Goal: Information Seeking & Learning: Learn about a topic

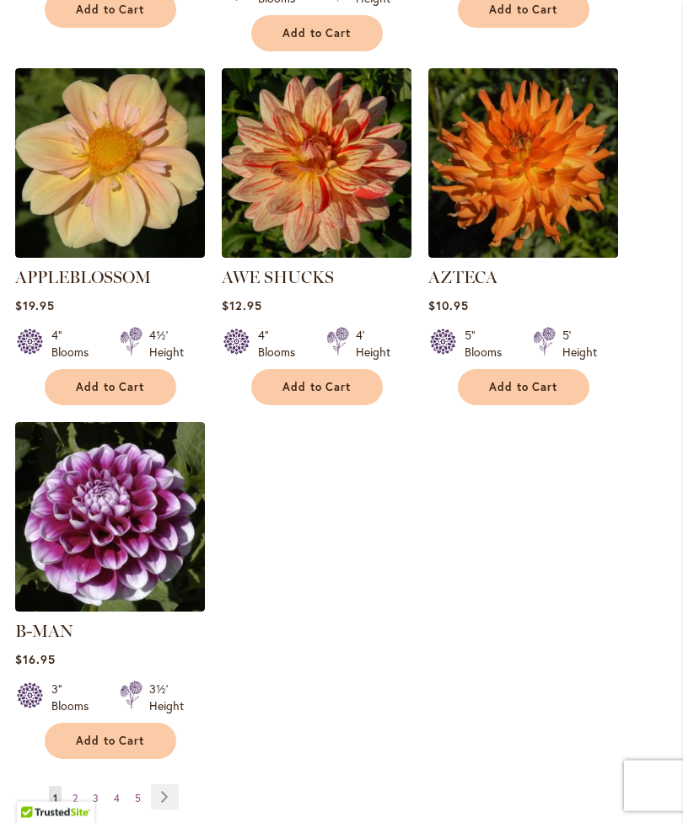
scroll to position [1922, 0]
click at [176, 788] on link "Page Next" at bounding box center [165, 797] width 28 height 25
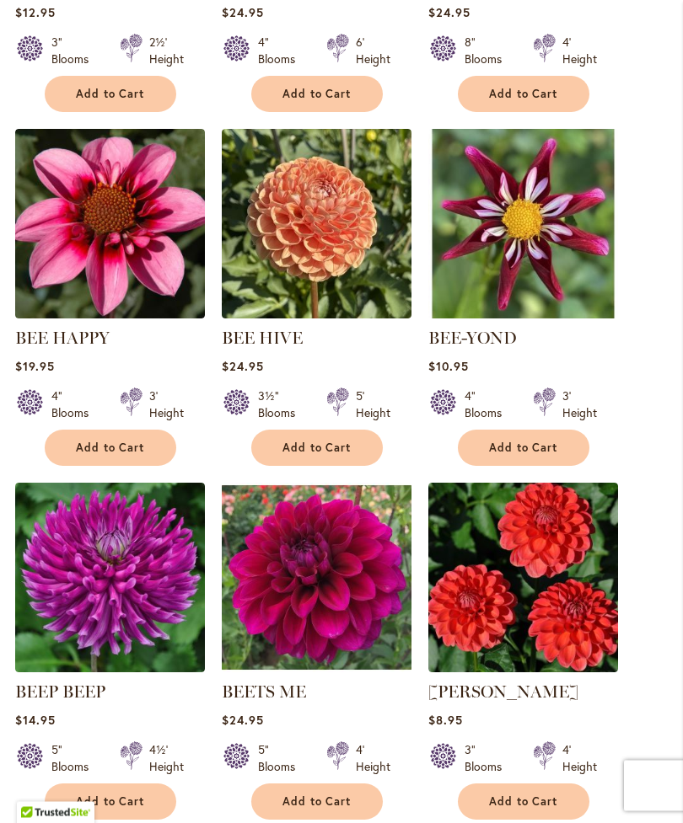
scroll to position [1477, 0]
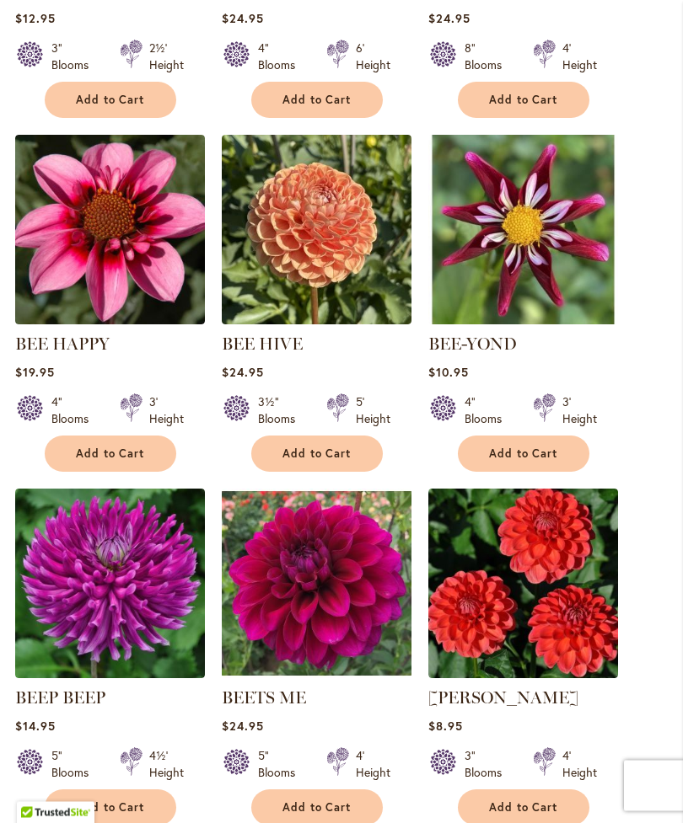
click at [549, 603] on img at bounding box center [523, 585] width 190 height 190
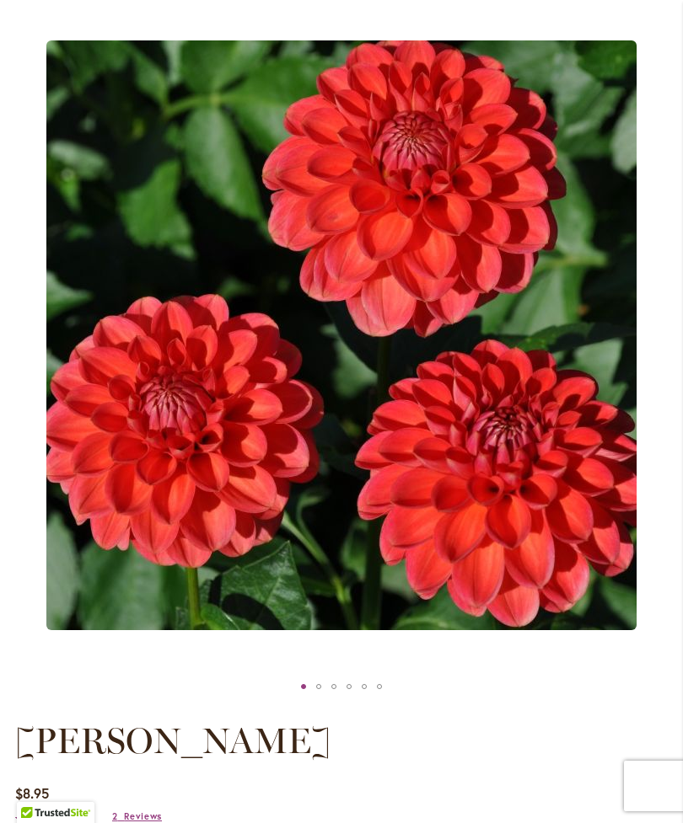
scroll to position [224, 0]
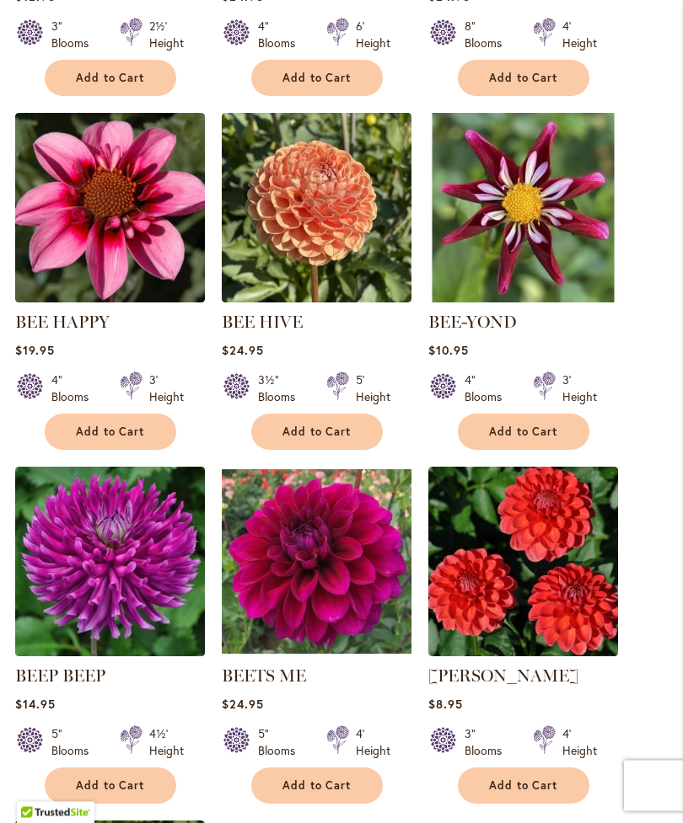
scroll to position [1500, 0]
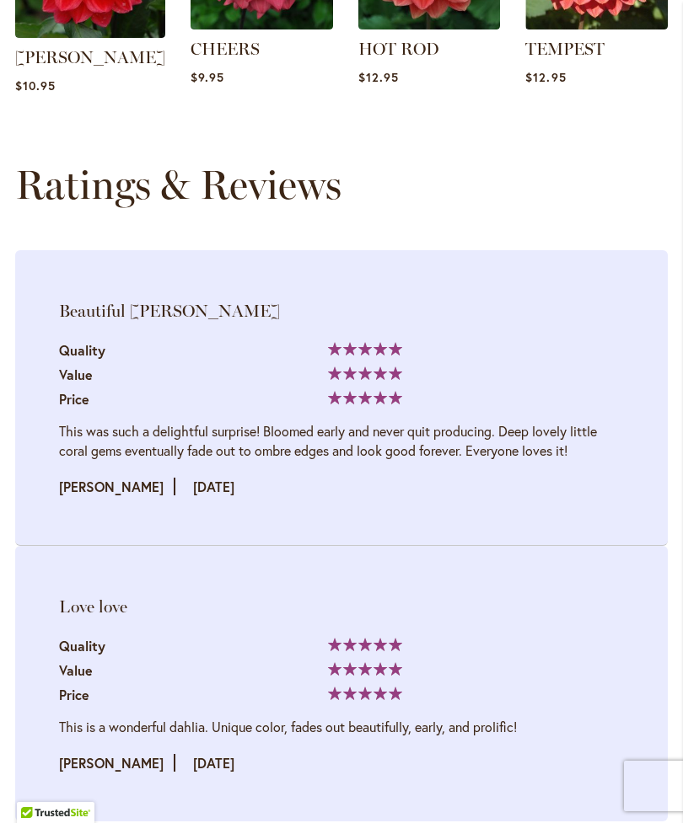
scroll to position [2141, 0]
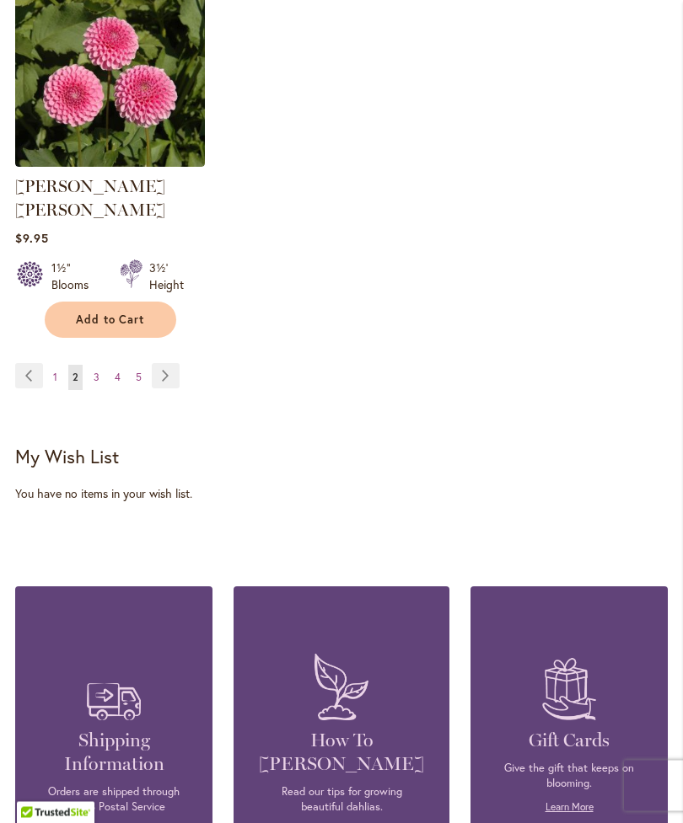
scroll to position [2345, 0]
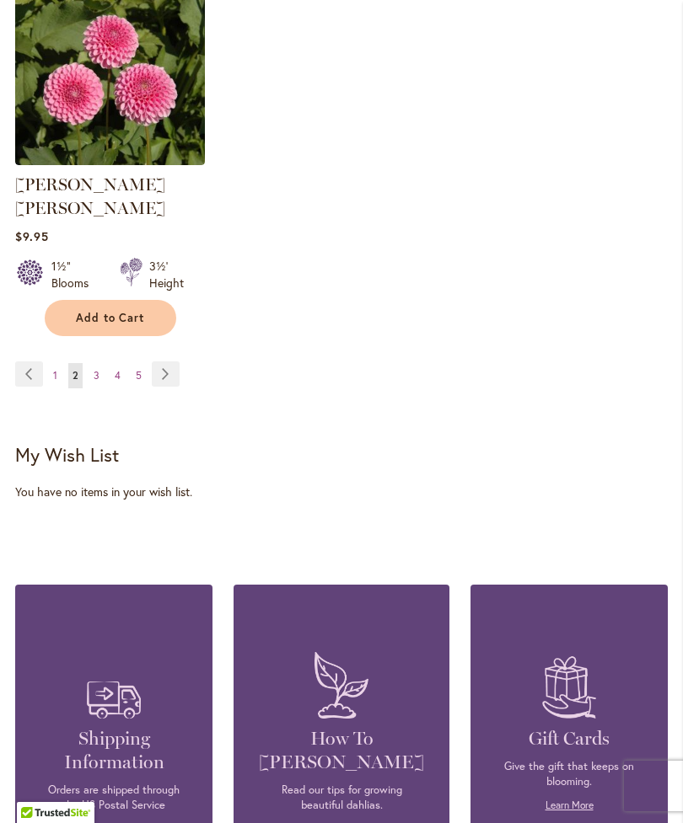
click at [169, 363] on link "Page Next" at bounding box center [166, 374] width 28 height 25
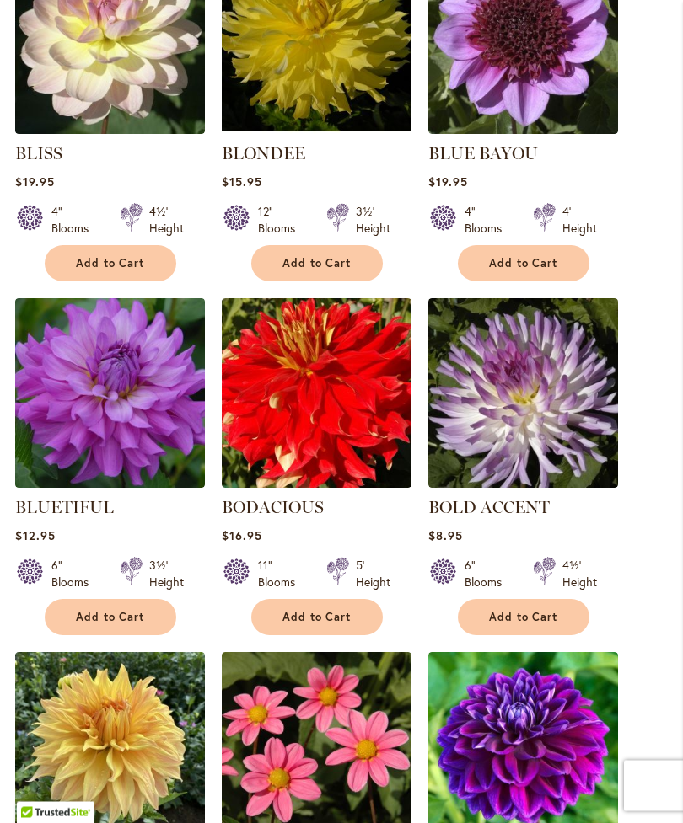
scroll to position [961, 0]
click at [109, 435] on img at bounding box center [110, 393] width 190 height 190
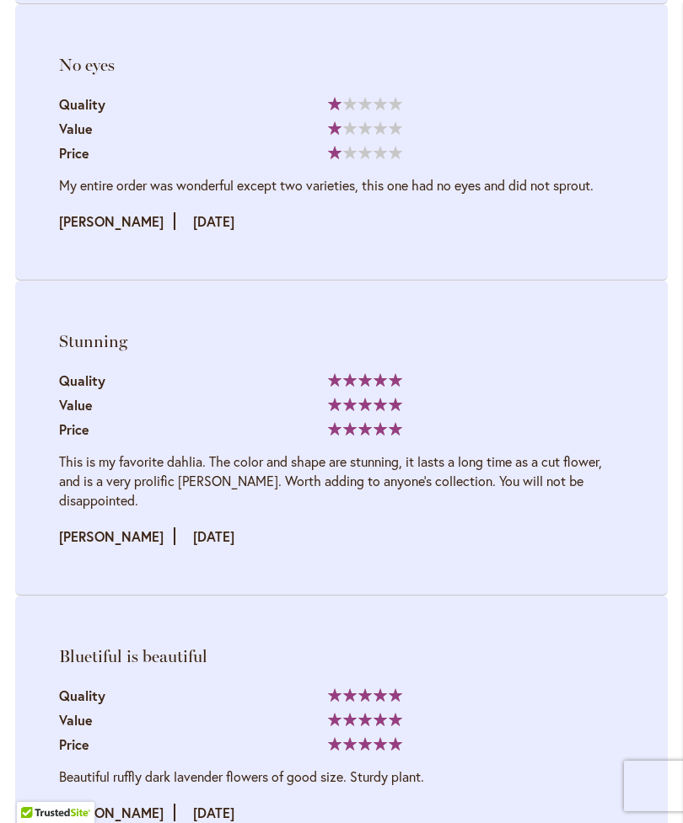
scroll to position [4637, 0]
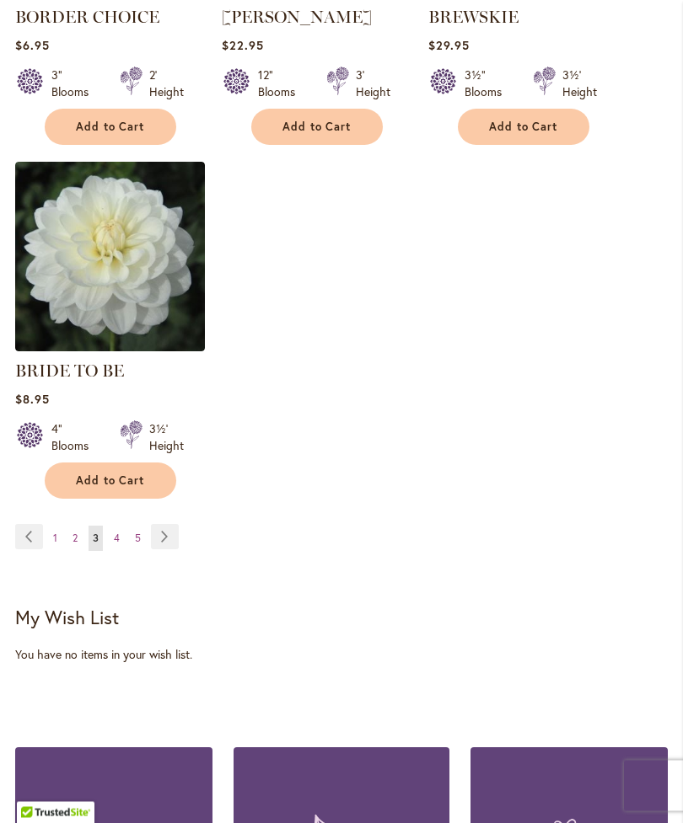
scroll to position [2162, 0]
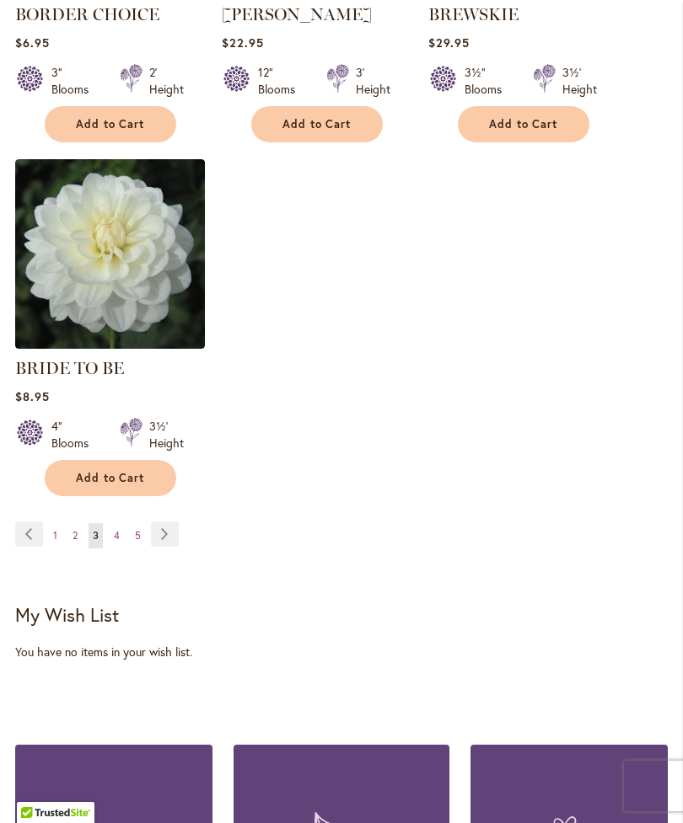
click at [169, 547] on link "Page Next" at bounding box center [165, 534] width 28 height 25
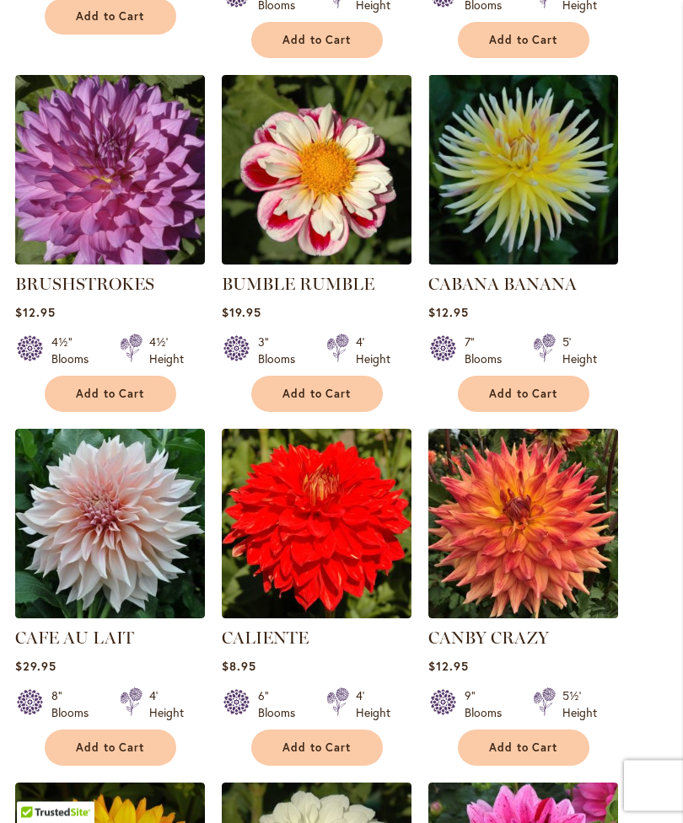
scroll to position [853, 0]
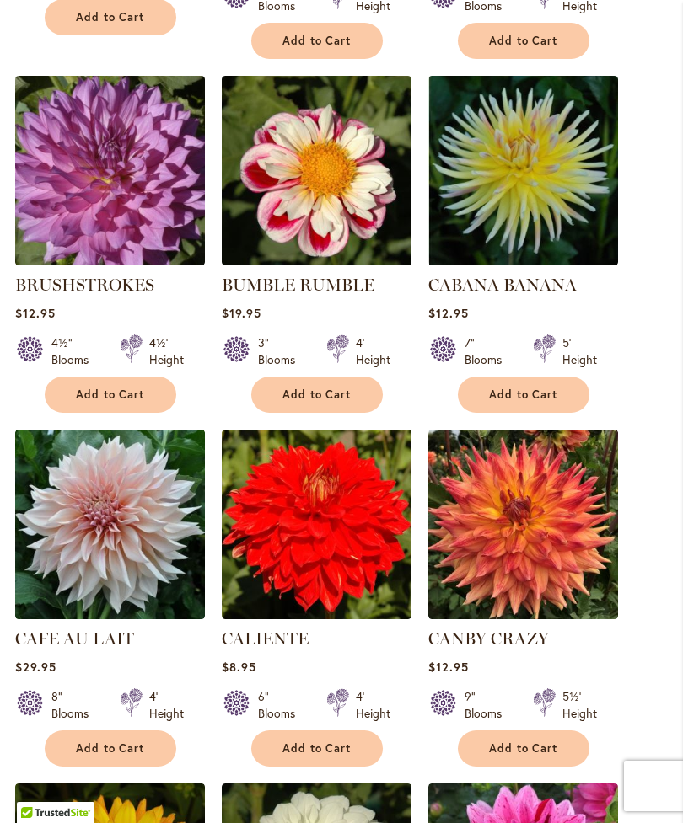
click at [99, 543] on img at bounding box center [110, 525] width 190 height 190
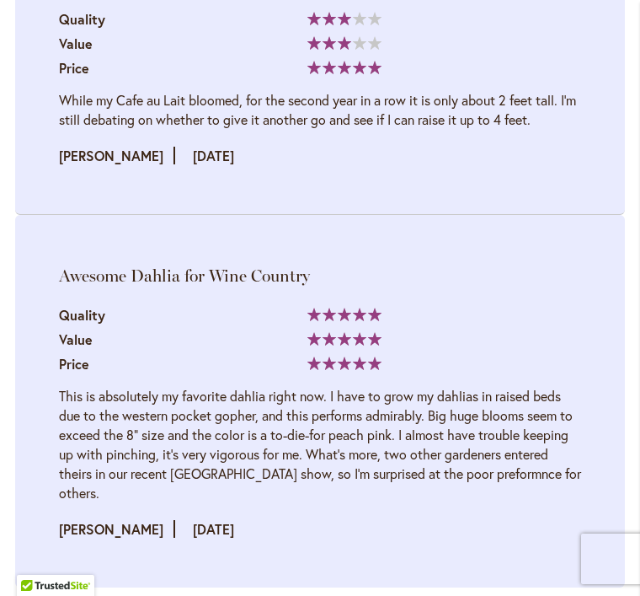
scroll to position [5401, 0]
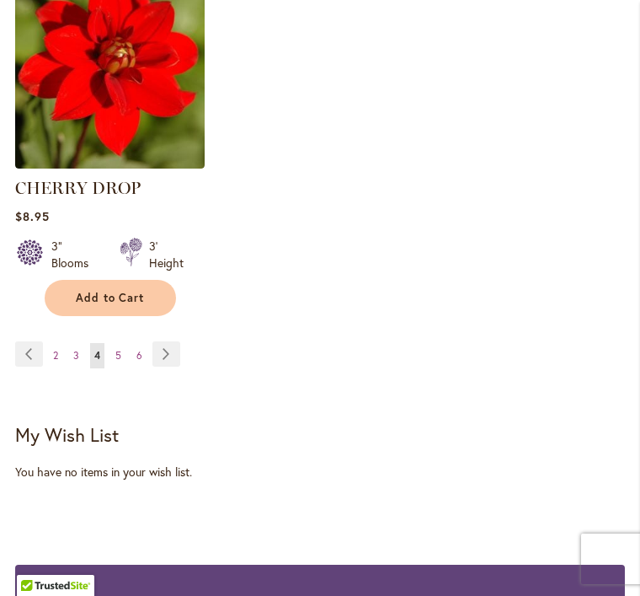
scroll to position [2381, 0]
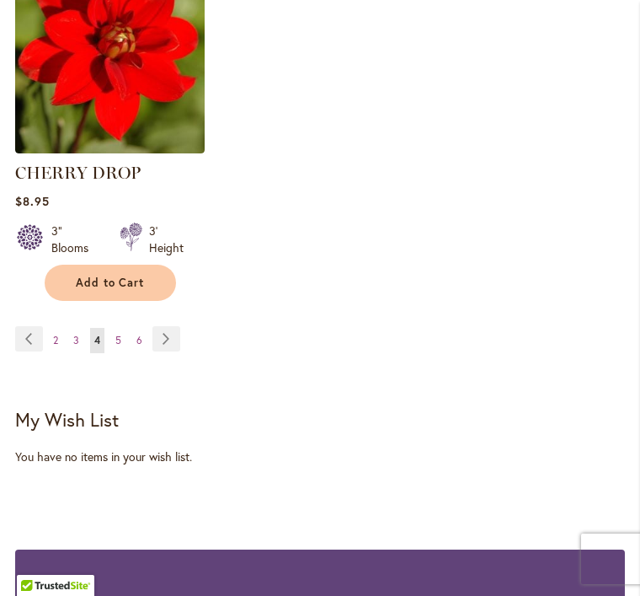
click at [176, 351] on link "Page Next" at bounding box center [167, 338] width 28 height 25
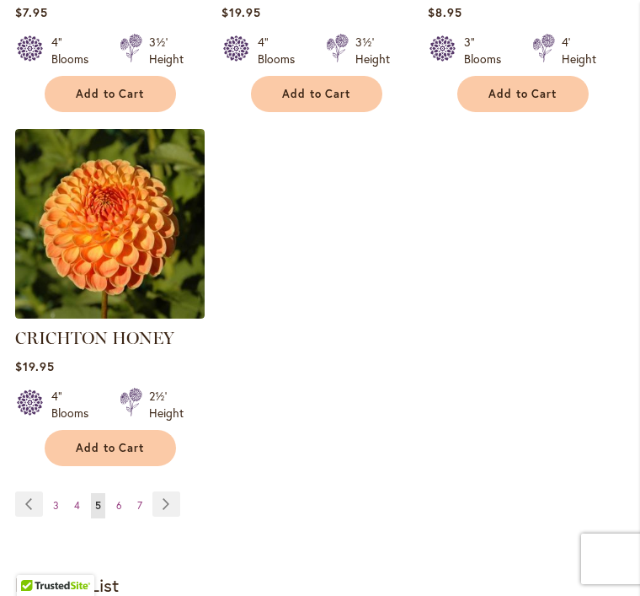
scroll to position [2273, 0]
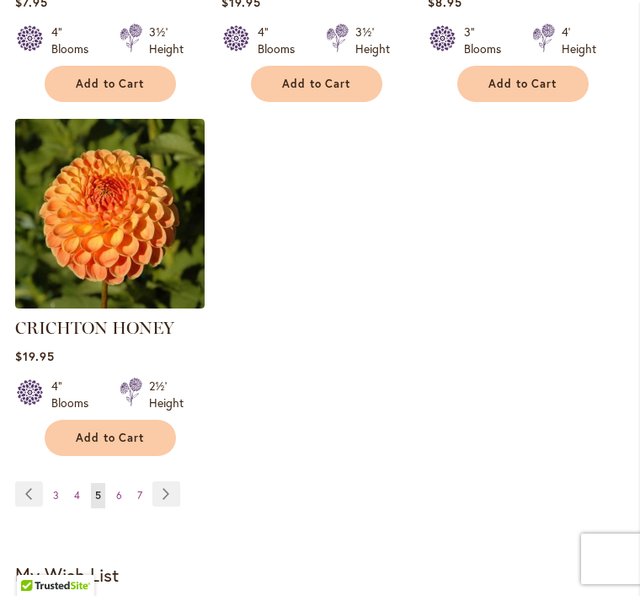
click at [166, 481] on link "Page Next" at bounding box center [167, 493] width 28 height 25
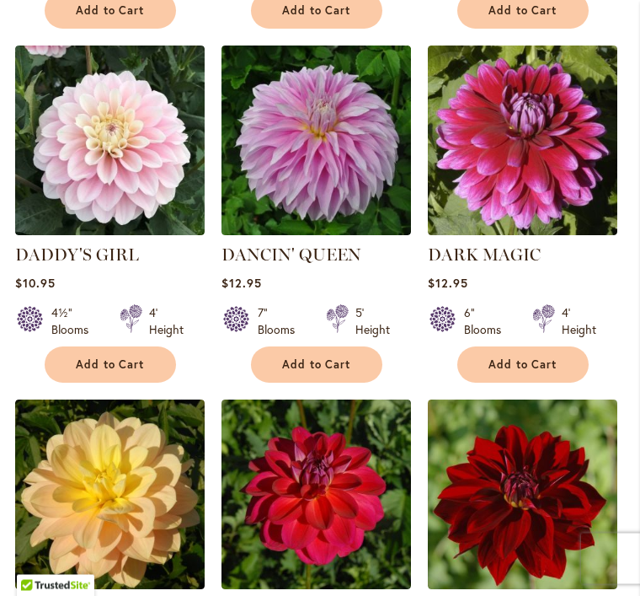
scroll to position [1237, 0]
click at [99, 338] on div "4½" Blooms 4' Height" at bounding box center [110, 314] width 190 height 47
click at [104, 182] on img at bounding box center [110, 141] width 190 height 190
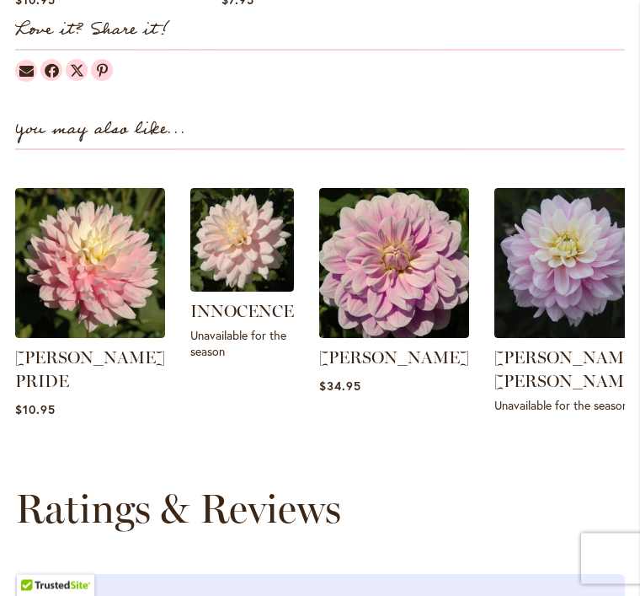
scroll to position [1863, 0]
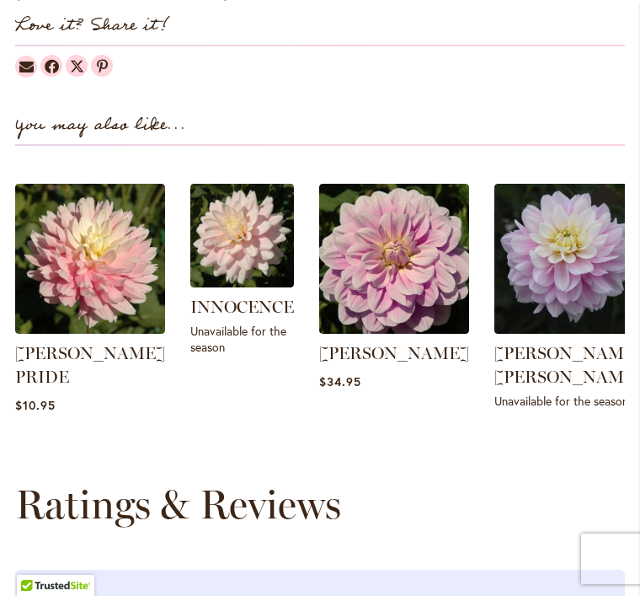
click at [425, 253] on img at bounding box center [394, 259] width 150 height 150
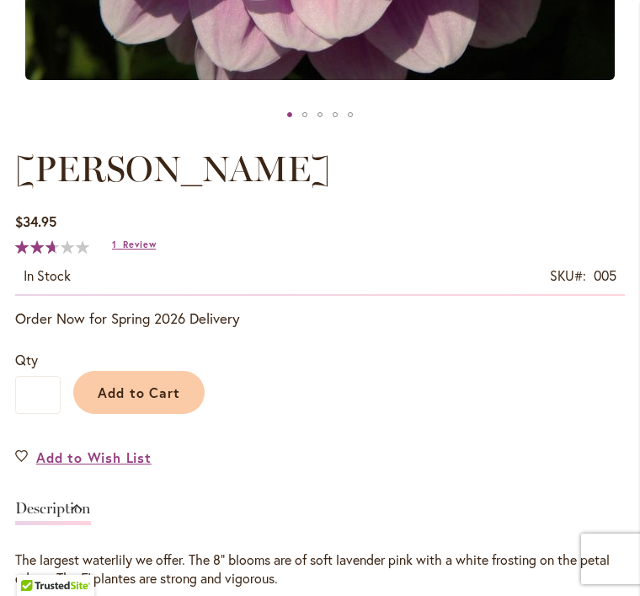
scroll to position [751, 0]
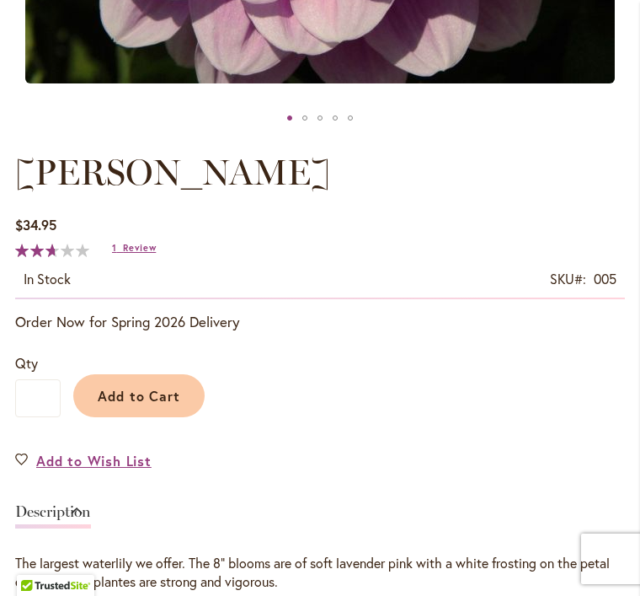
click at [117, 254] on link "1 Review" at bounding box center [134, 248] width 44 height 12
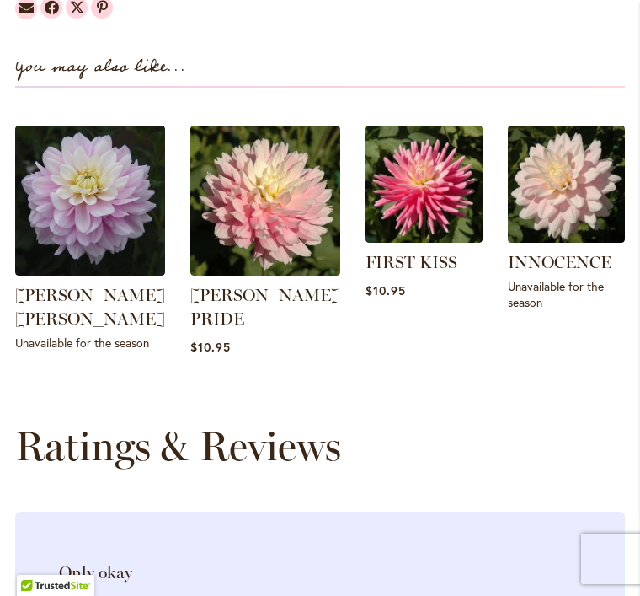
scroll to position [1883, 0]
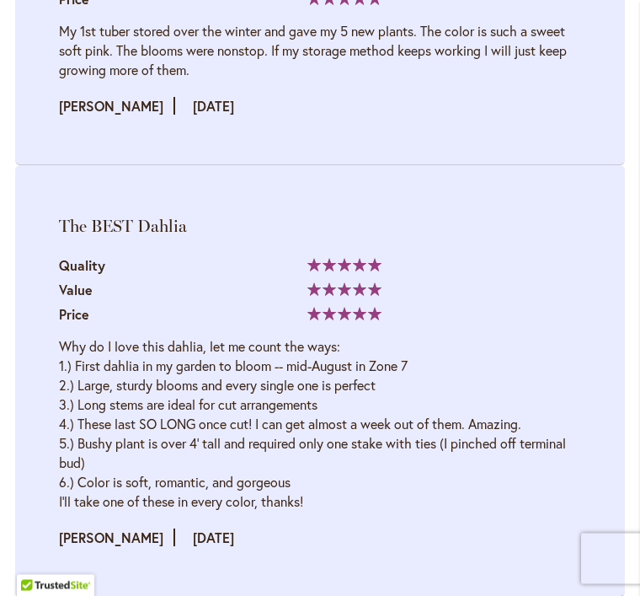
scroll to position [3528, 0]
